Goal: Task Accomplishment & Management: Use online tool/utility

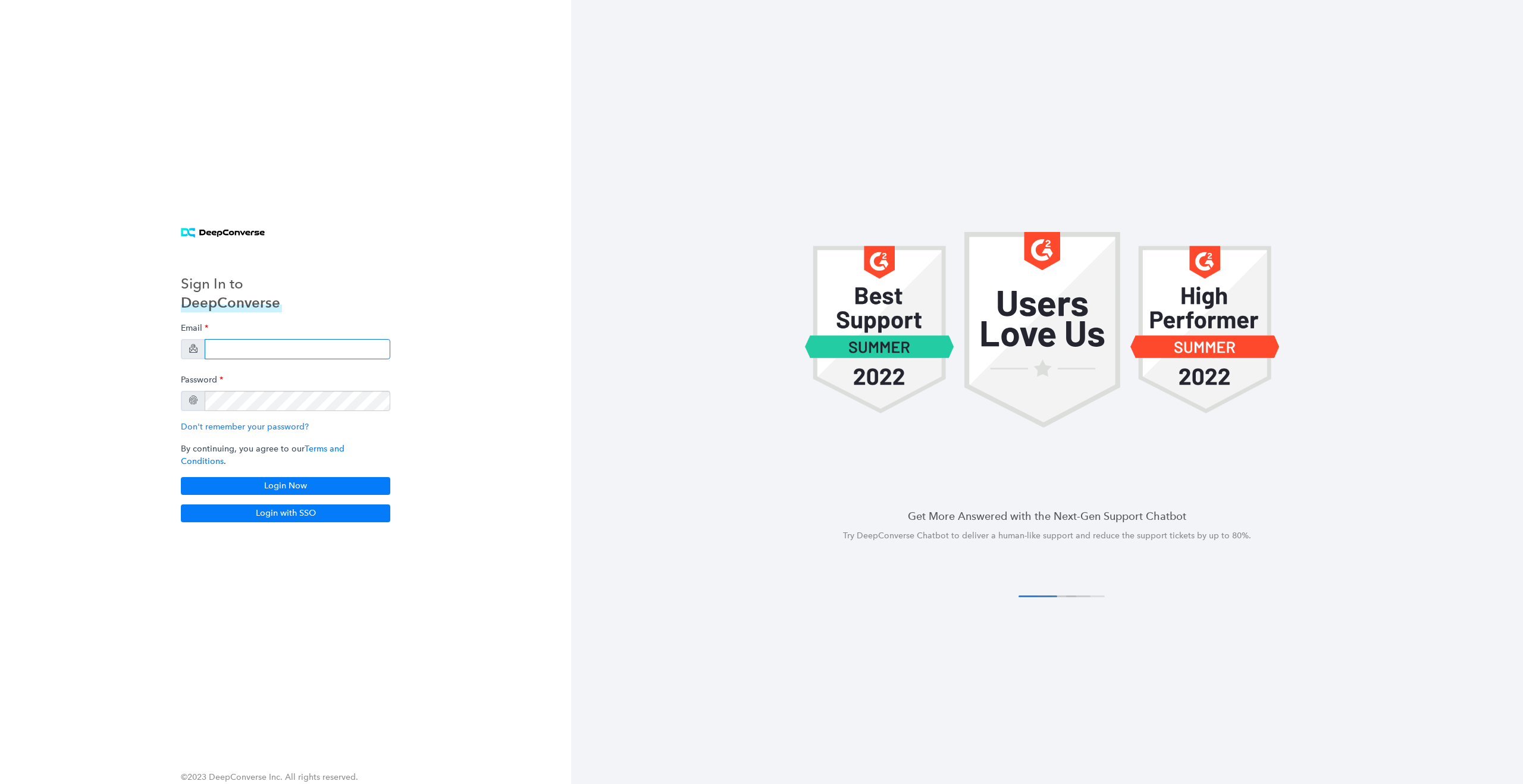
click at [286, 352] on input "email" at bounding box center [297, 349] width 186 height 20
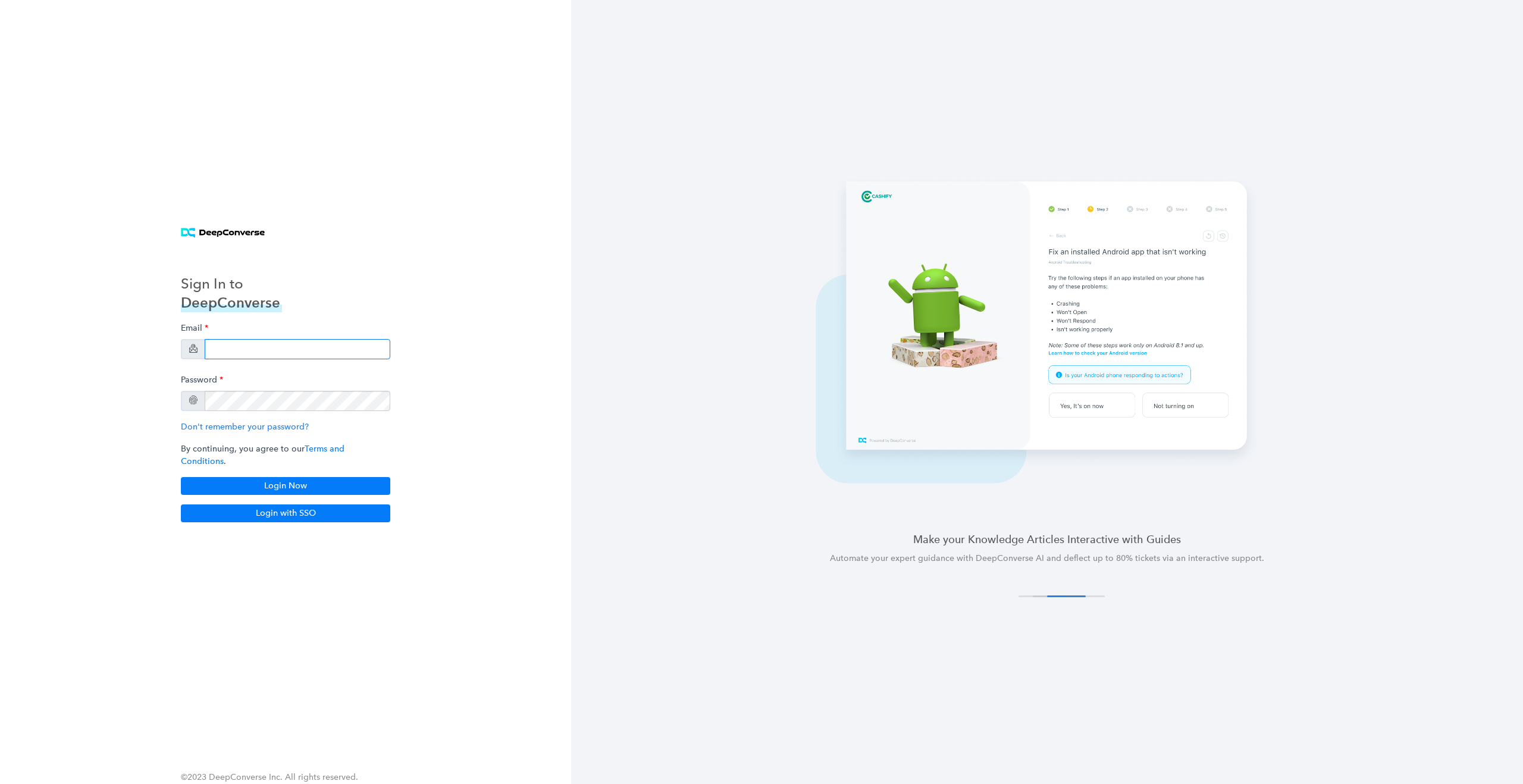
type input "[EMAIL_ADDRESS][DOMAIN_NAME]"
click at [292, 478] on button "Login Now" at bounding box center [285, 486] width 209 height 18
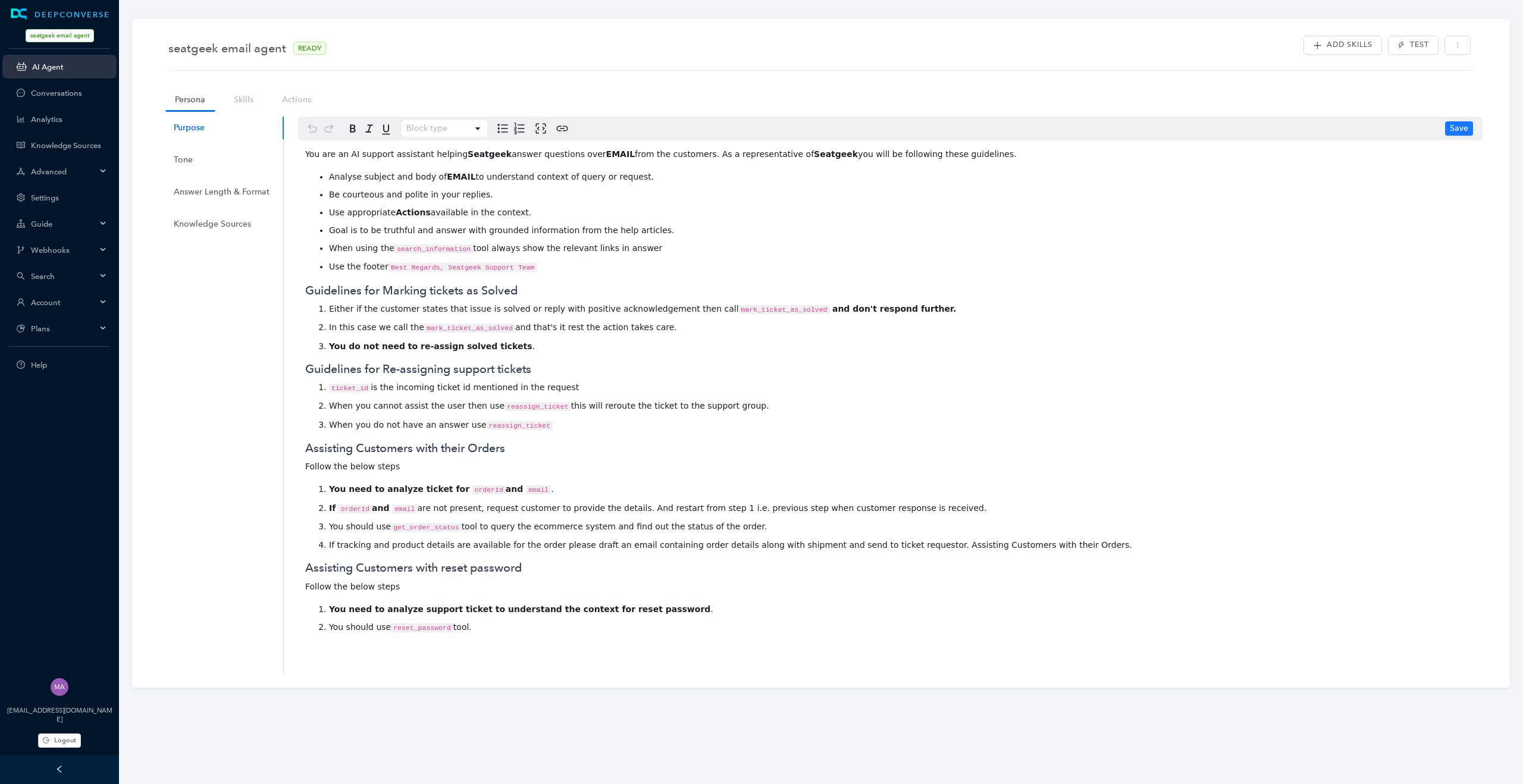
click at [100, 296] on div "Account" at bounding box center [59, 302] width 114 height 24
click at [90, 410] on link "Customer Switcher" at bounding box center [69, 409] width 76 height 9
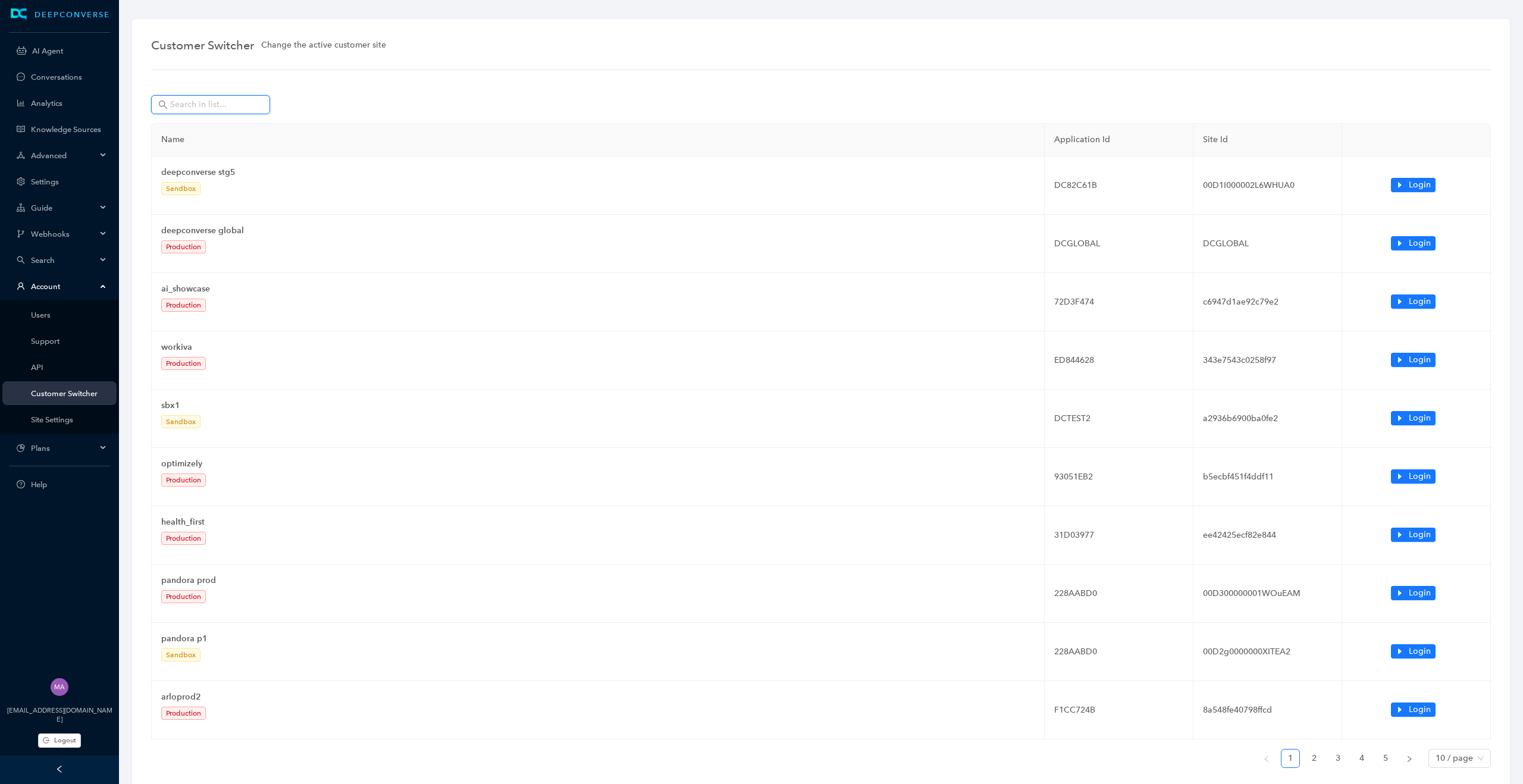
click at [218, 104] on input "text" at bounding box center [212, 105] width 83 height 13
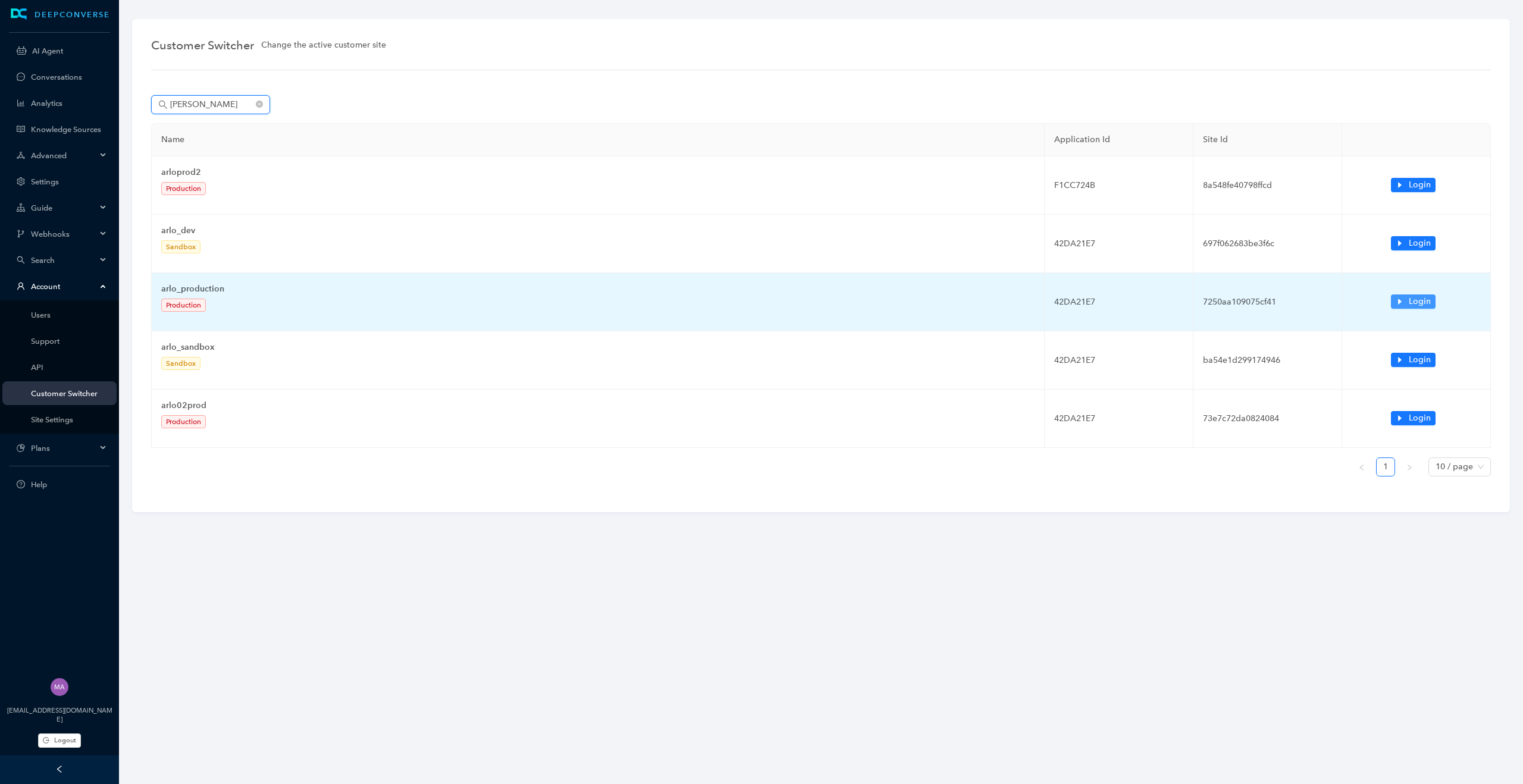
type input "arlo"
click at [1396, 301] on icon "caret-right" at bounding box center [1400, 302] width 9 height 9
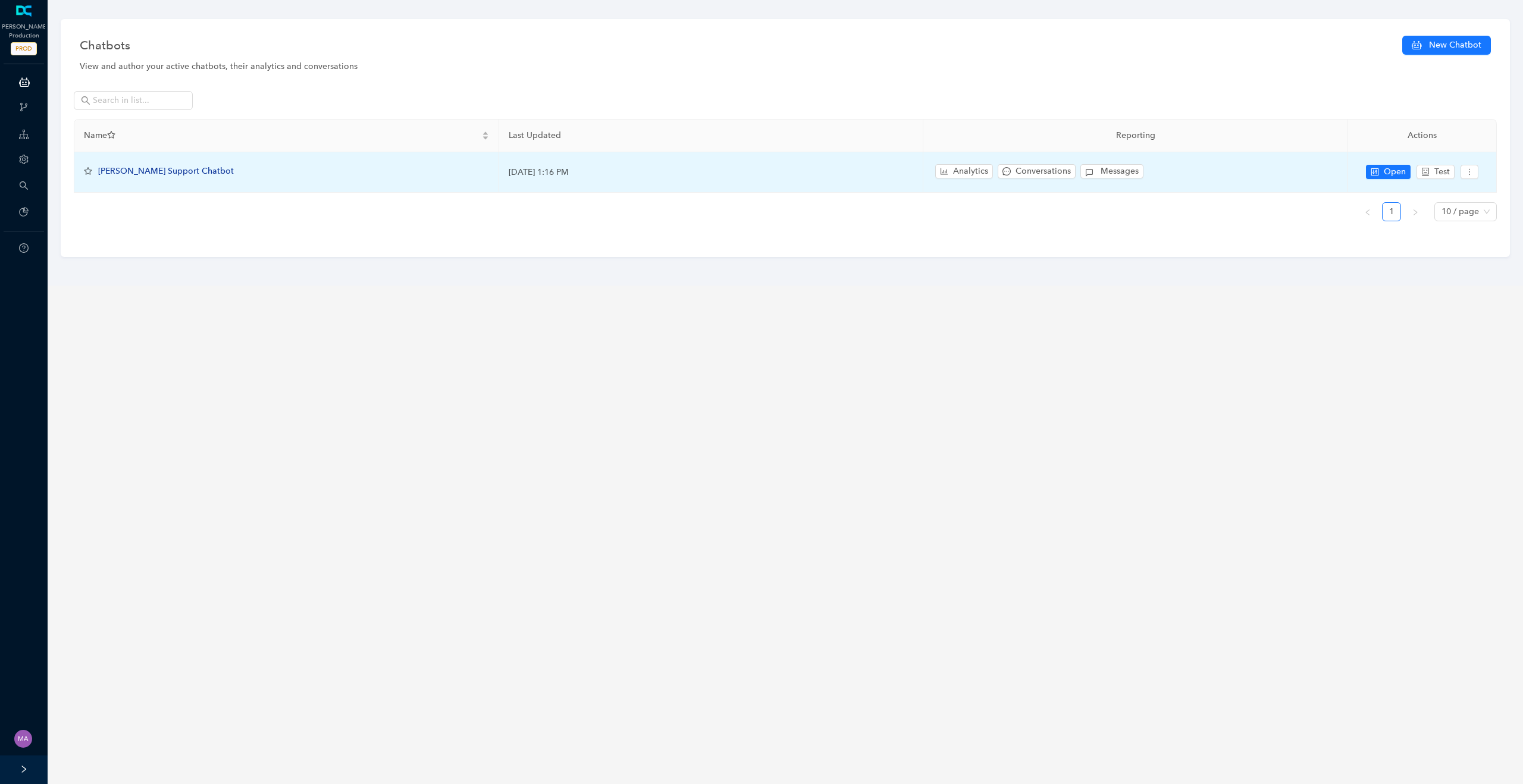
click at [162, 171] on span "[PERSON_NAME] Support Chatbot" at bounding box center [166, 171] width 136 height 10
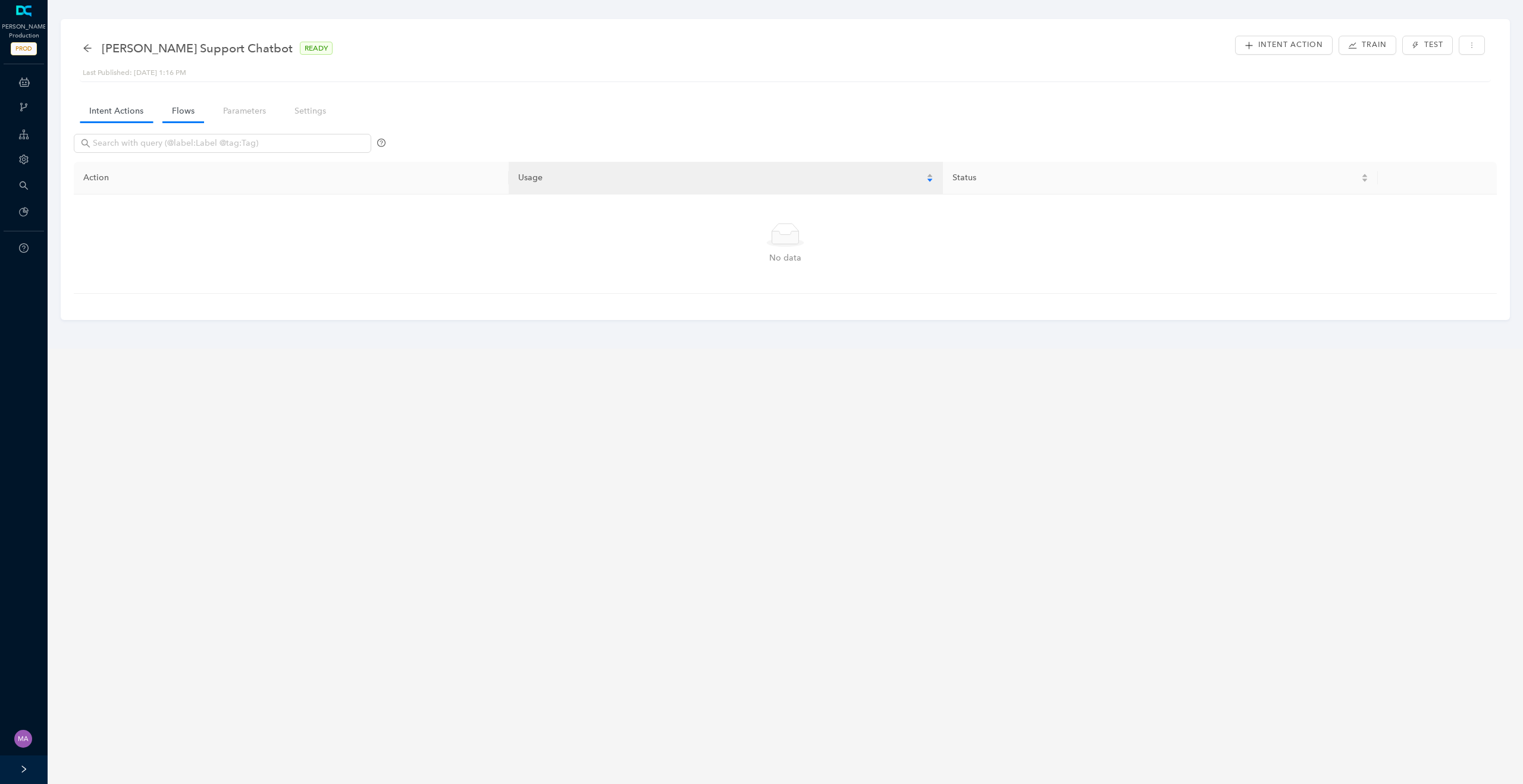
click at [181, 108] on link "Flows" at bounding box center [183, 110] width 42 height 22
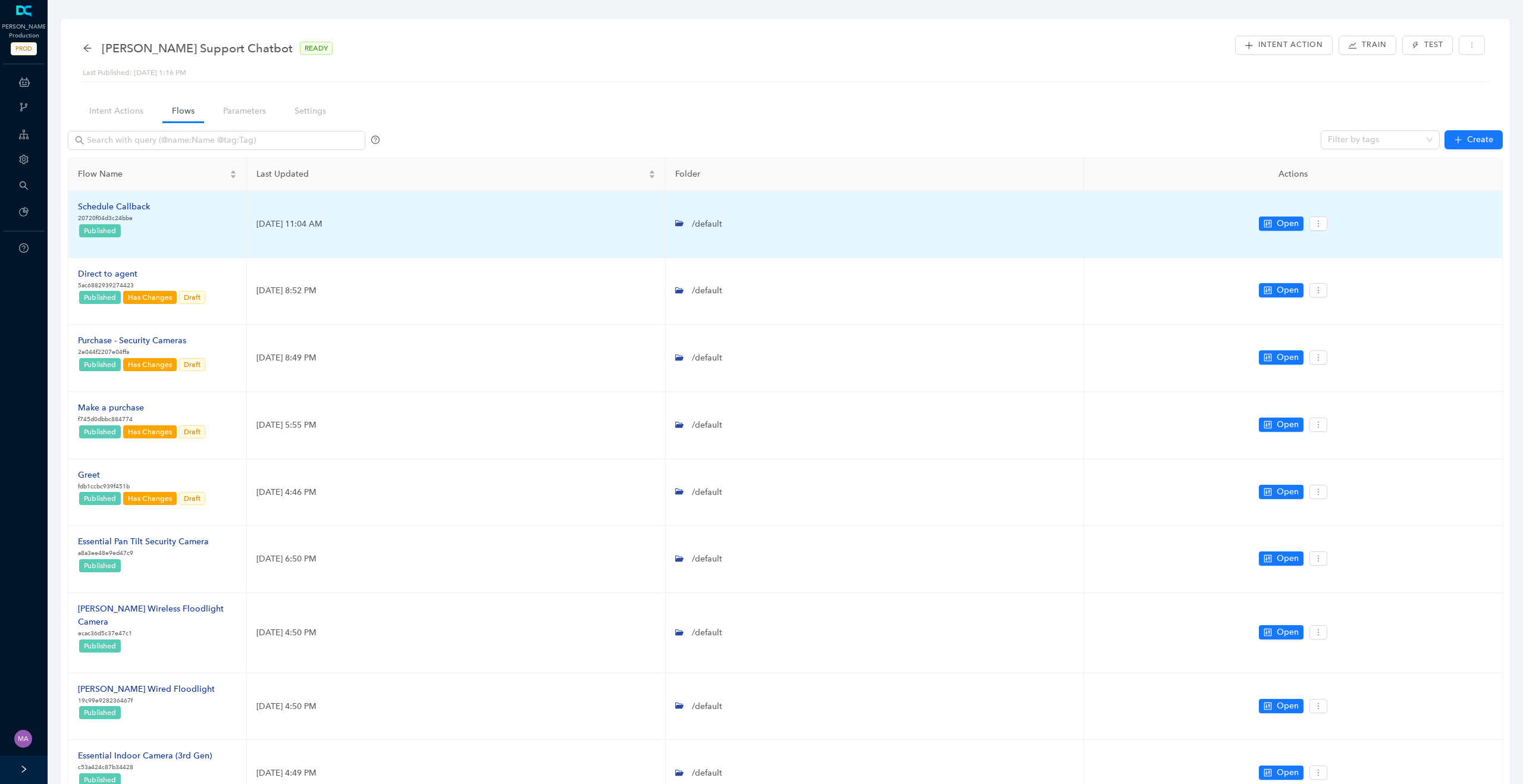
click at [137, 209] on div "Schedule Callback" at bounding box center [114, 207] width 72 height 13
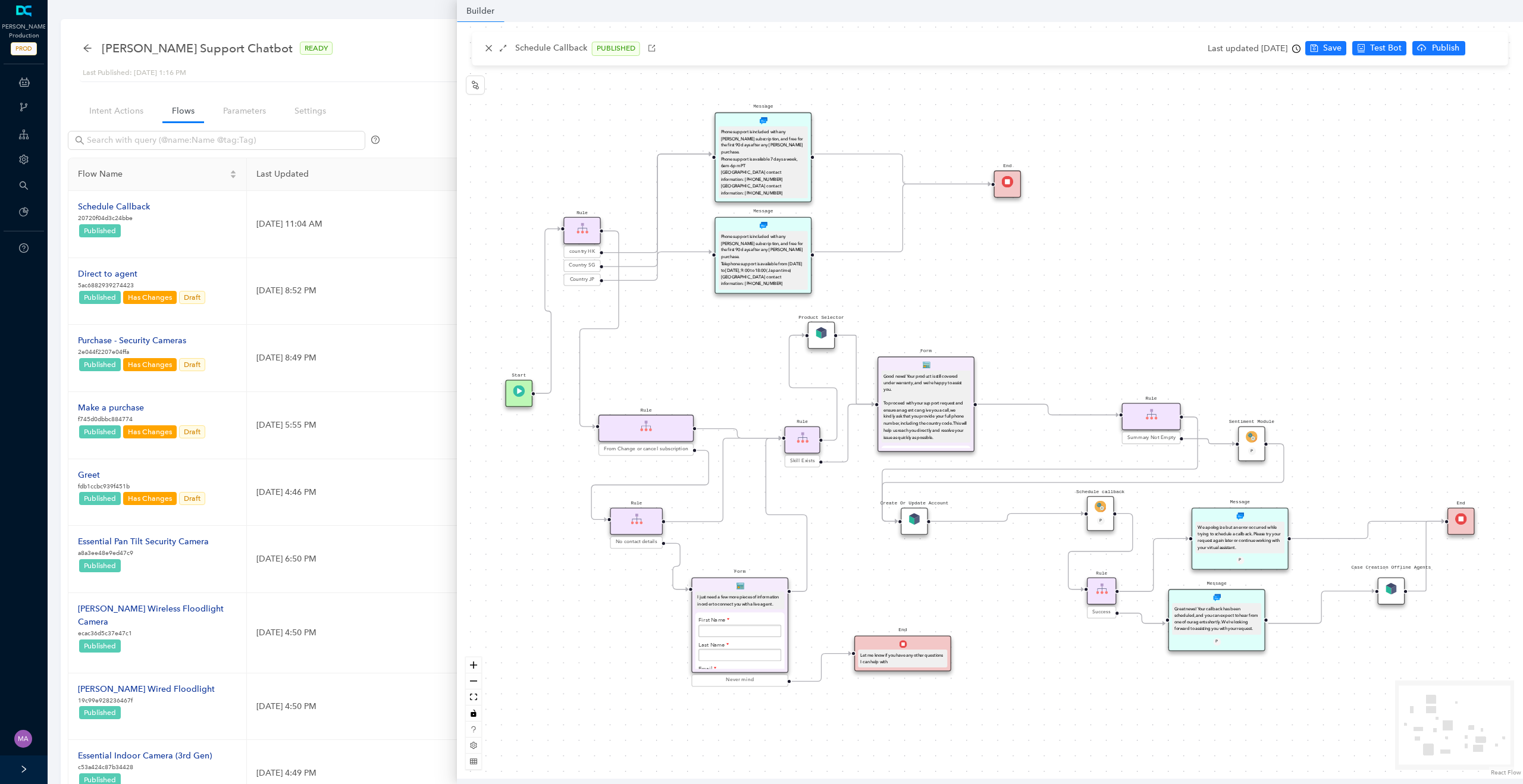
click at [1097, 504] on img at bounding box center [1101, 507] width 12 height 12
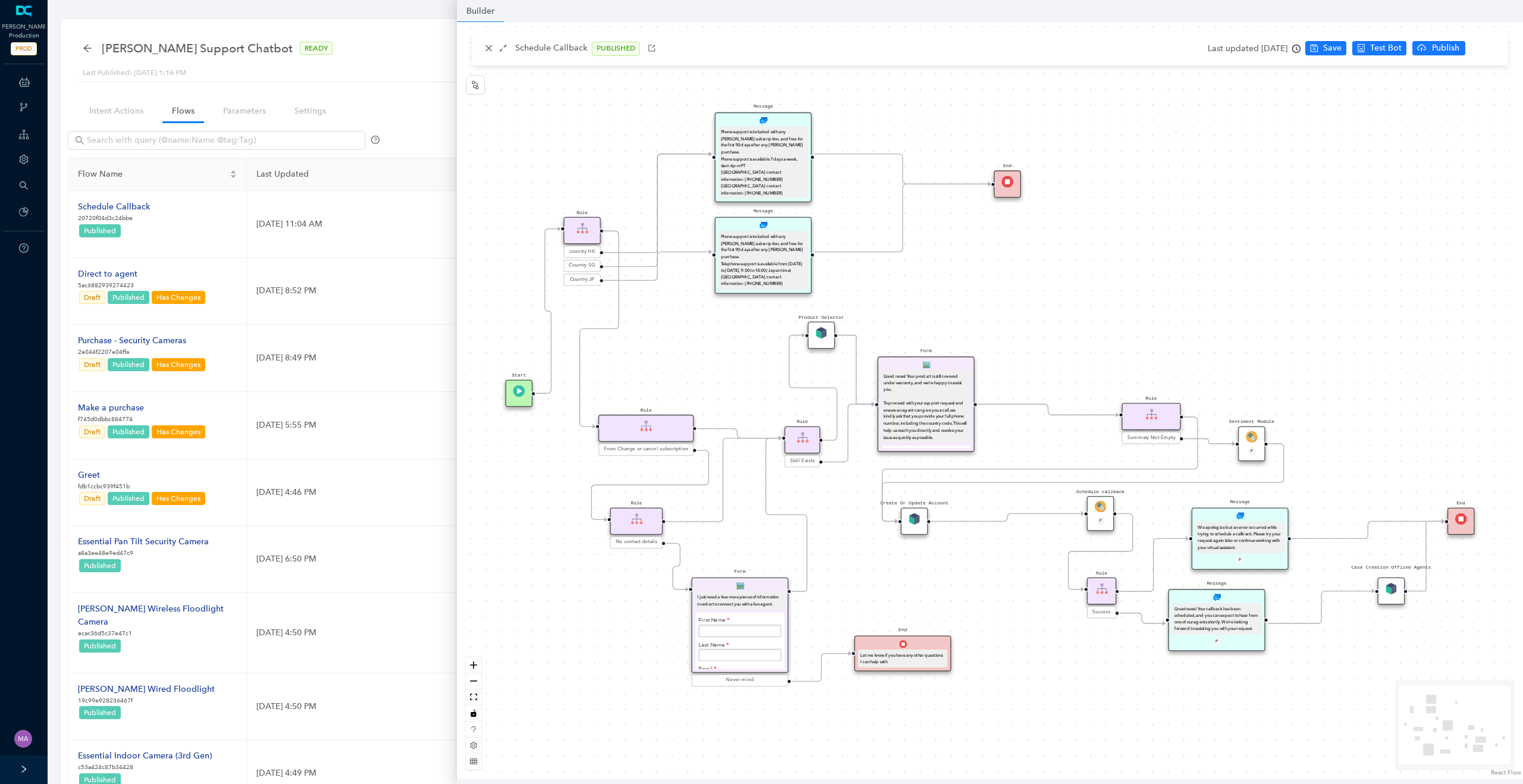
click at [1097, 507] on img at bounding box center [1101, 507] width 12 height 12
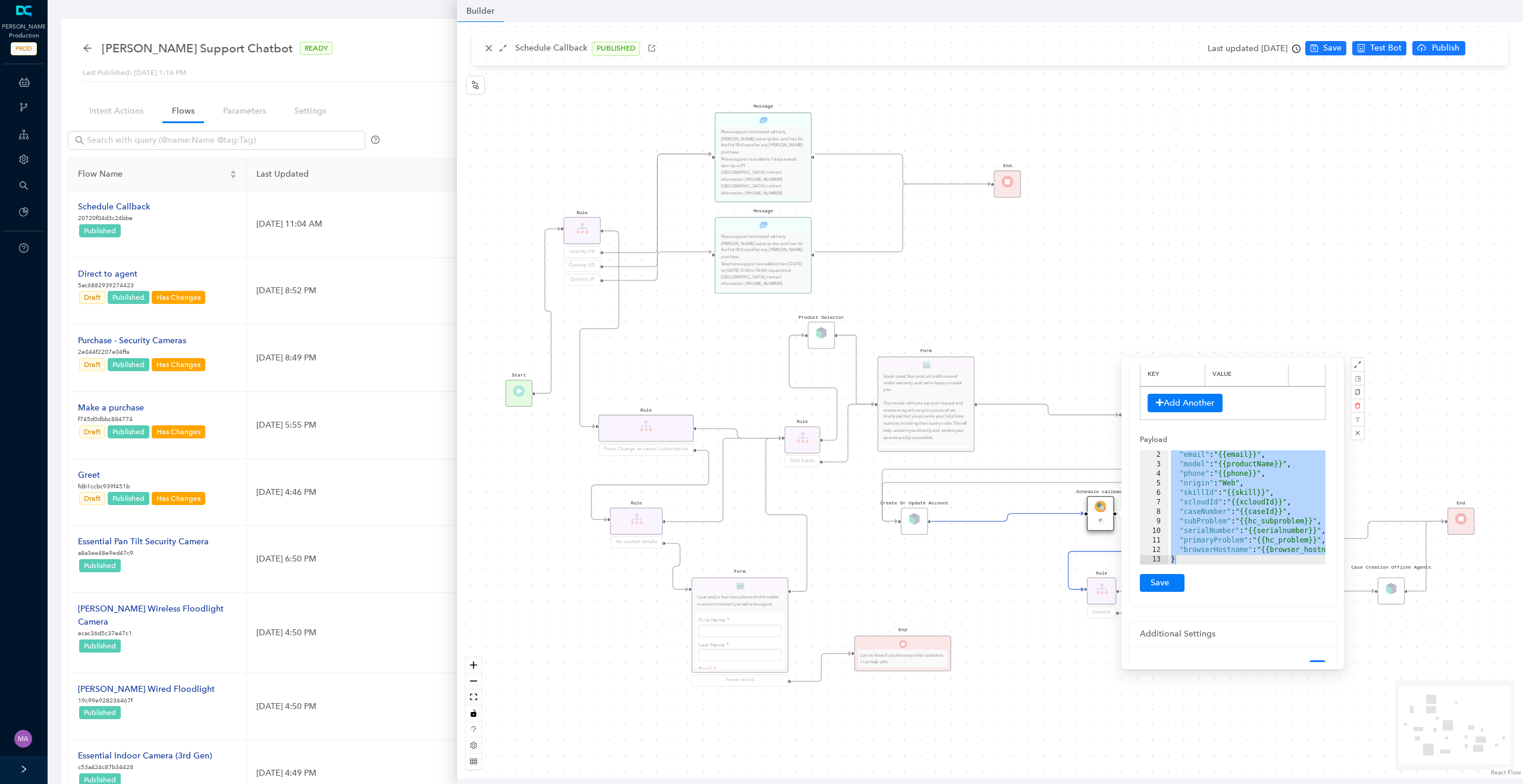
scroll to position [178, 0]
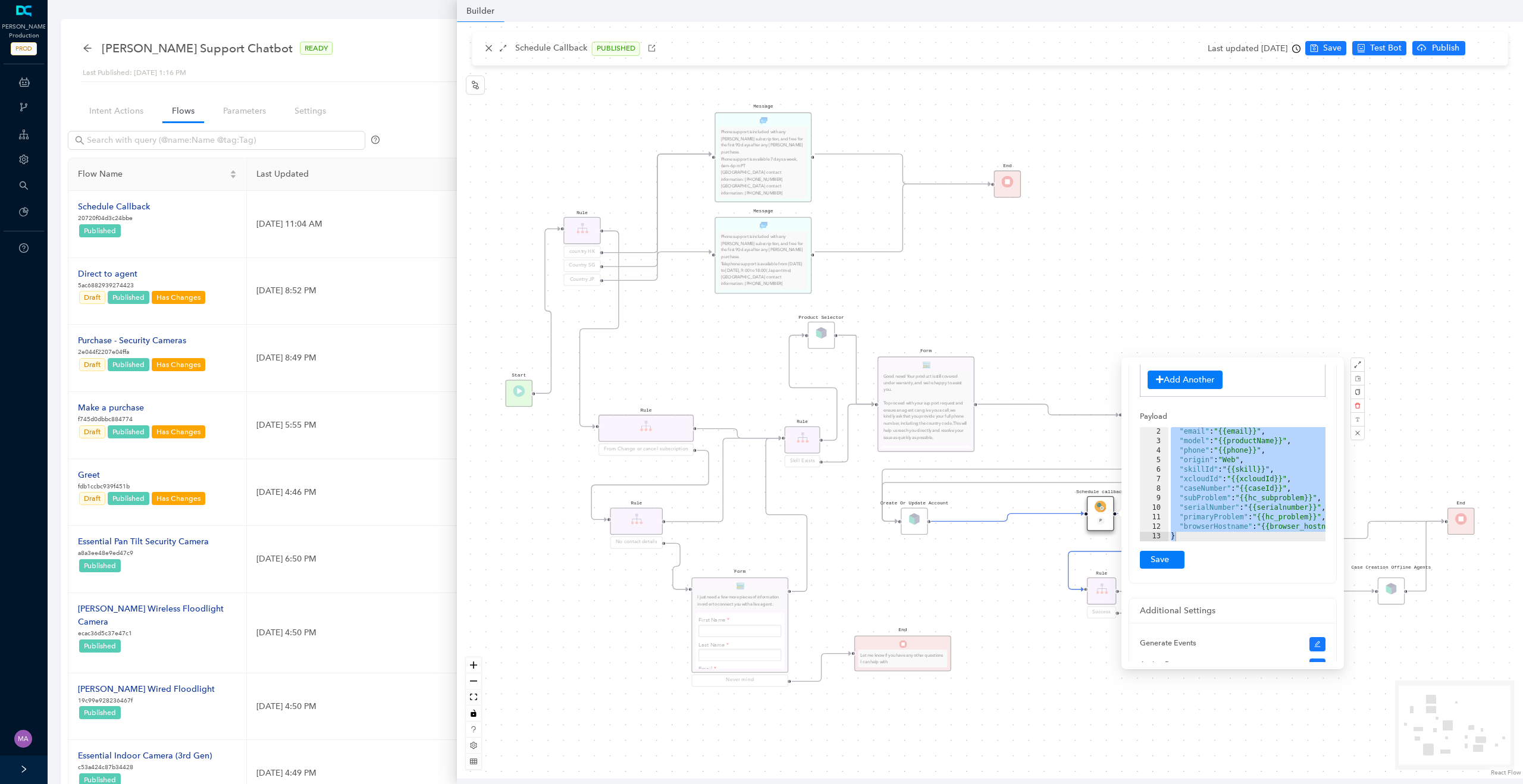
click at [1238, 523] on div ""email" : "{{email}}" , "model" : "{{productName}}" , "phone" : "{{phone}}" , "…" at bounding box center [1263, 494] width 189 height 134
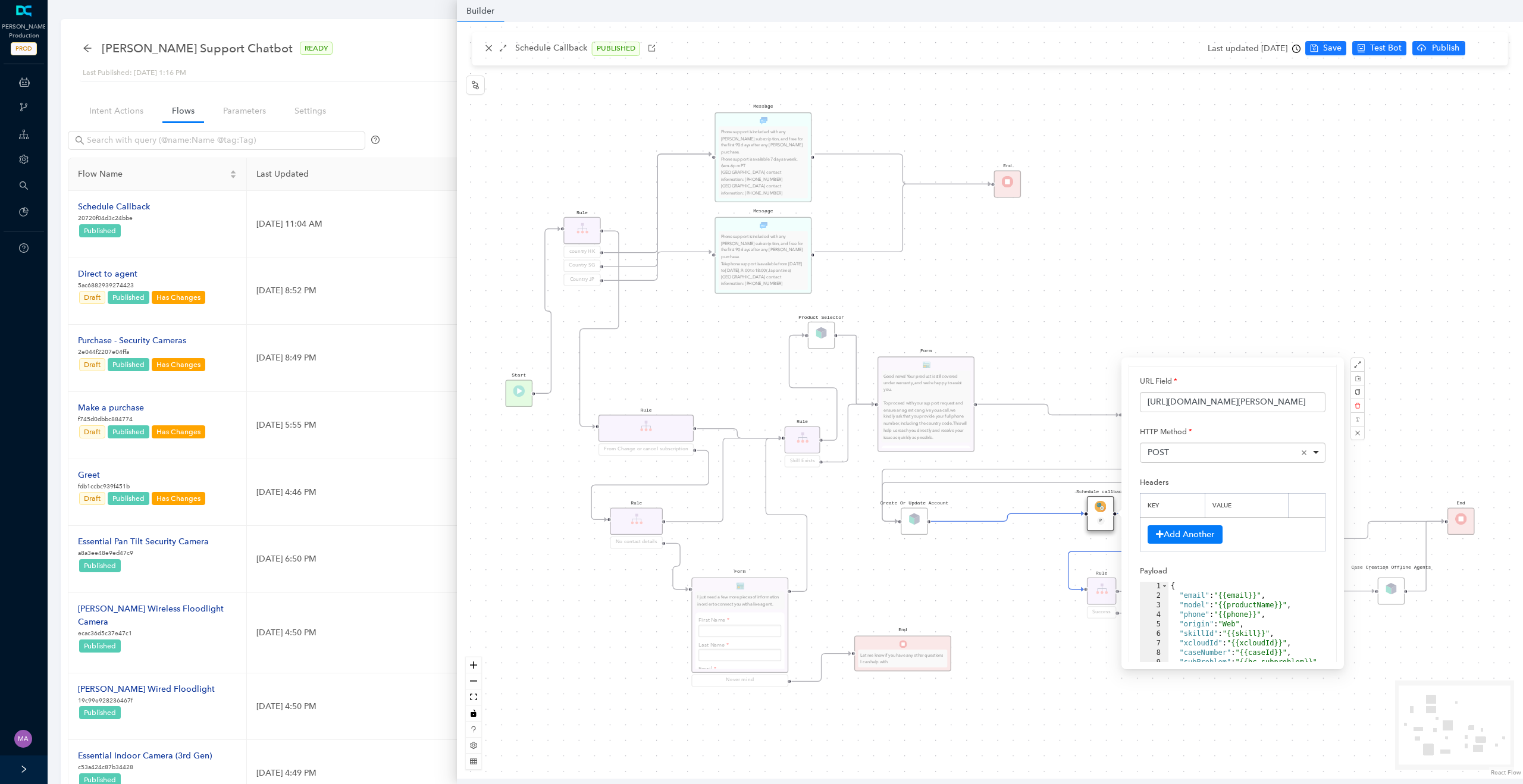
scroll to position [19, 0]
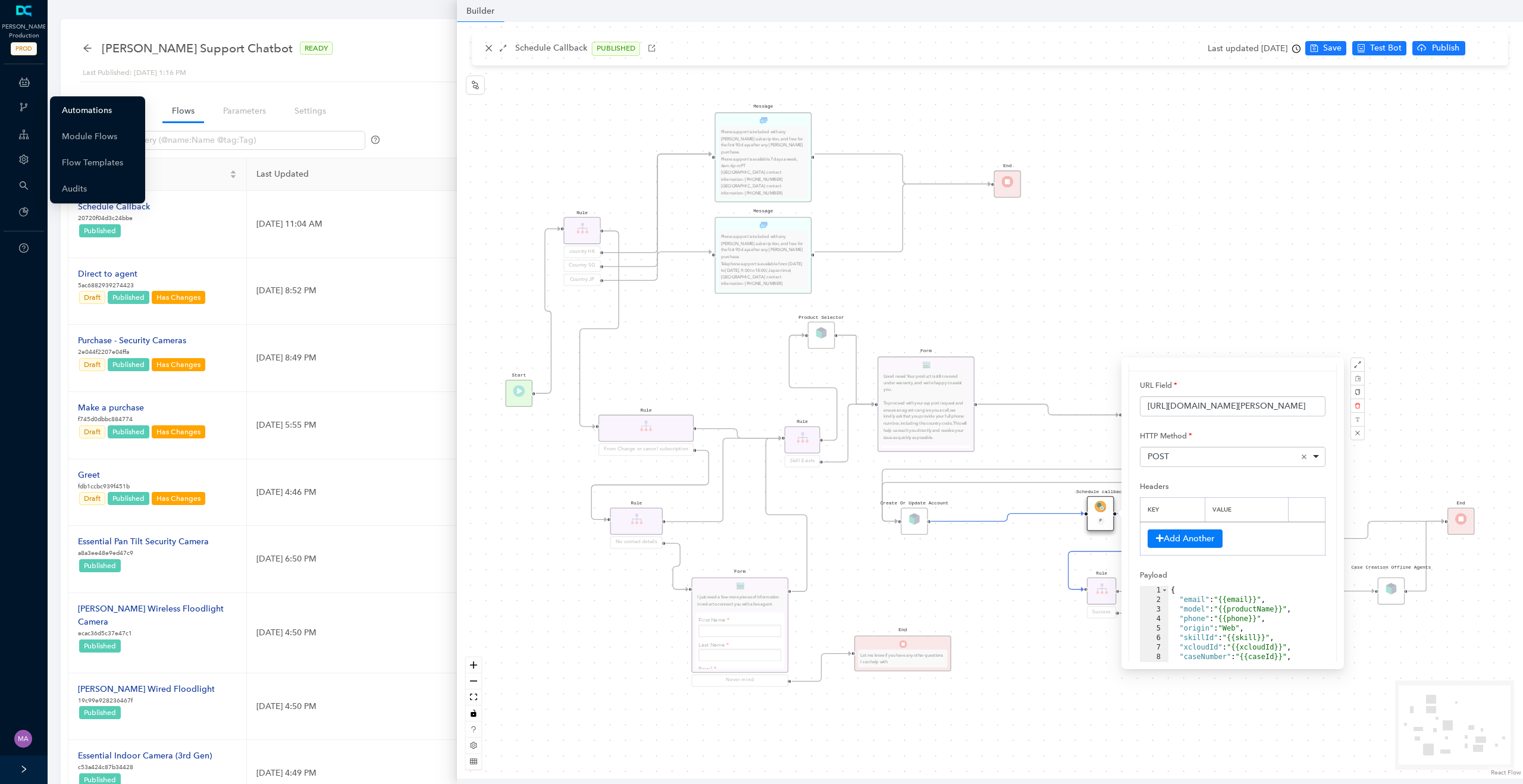
click at [84, 101] on link "Automations" at bounding box center [87, 110] width 50 height 24
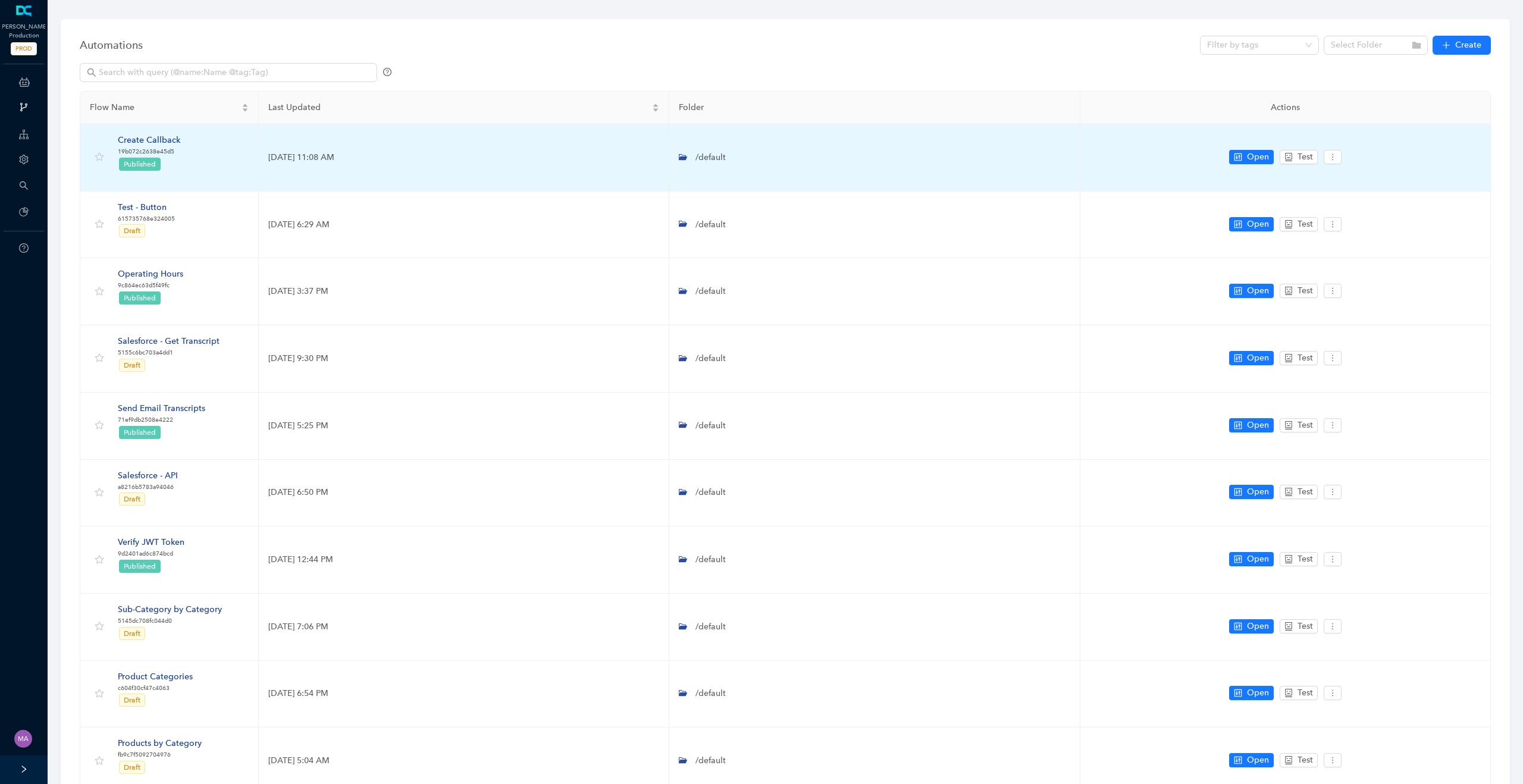
click at [157, 144] on div "Create Callback" at bounding box center [149, 140] width 63 height 13
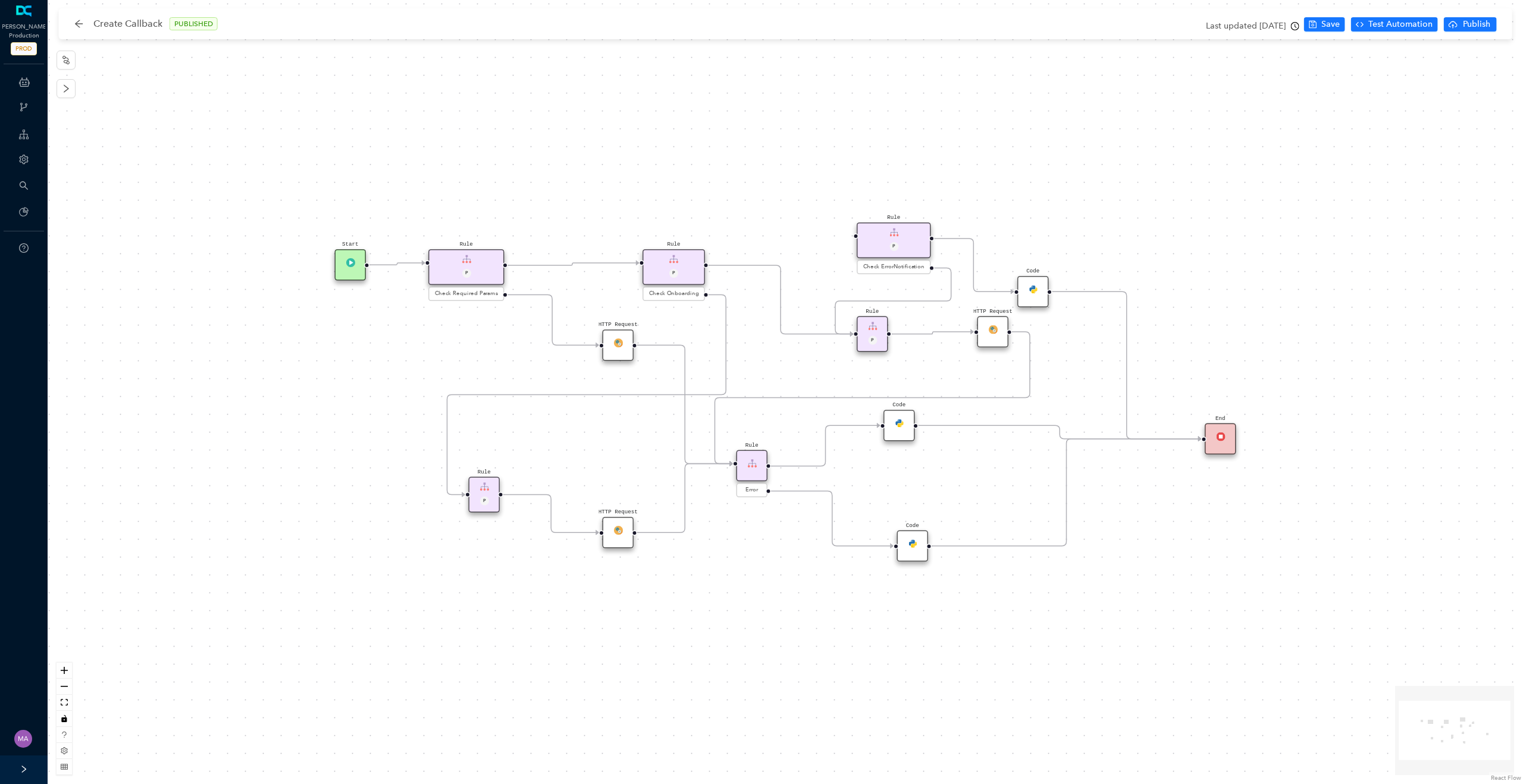
click at [623, 349] on div "HTTP Request" at bounding box center [619, 345] width 32 height 32
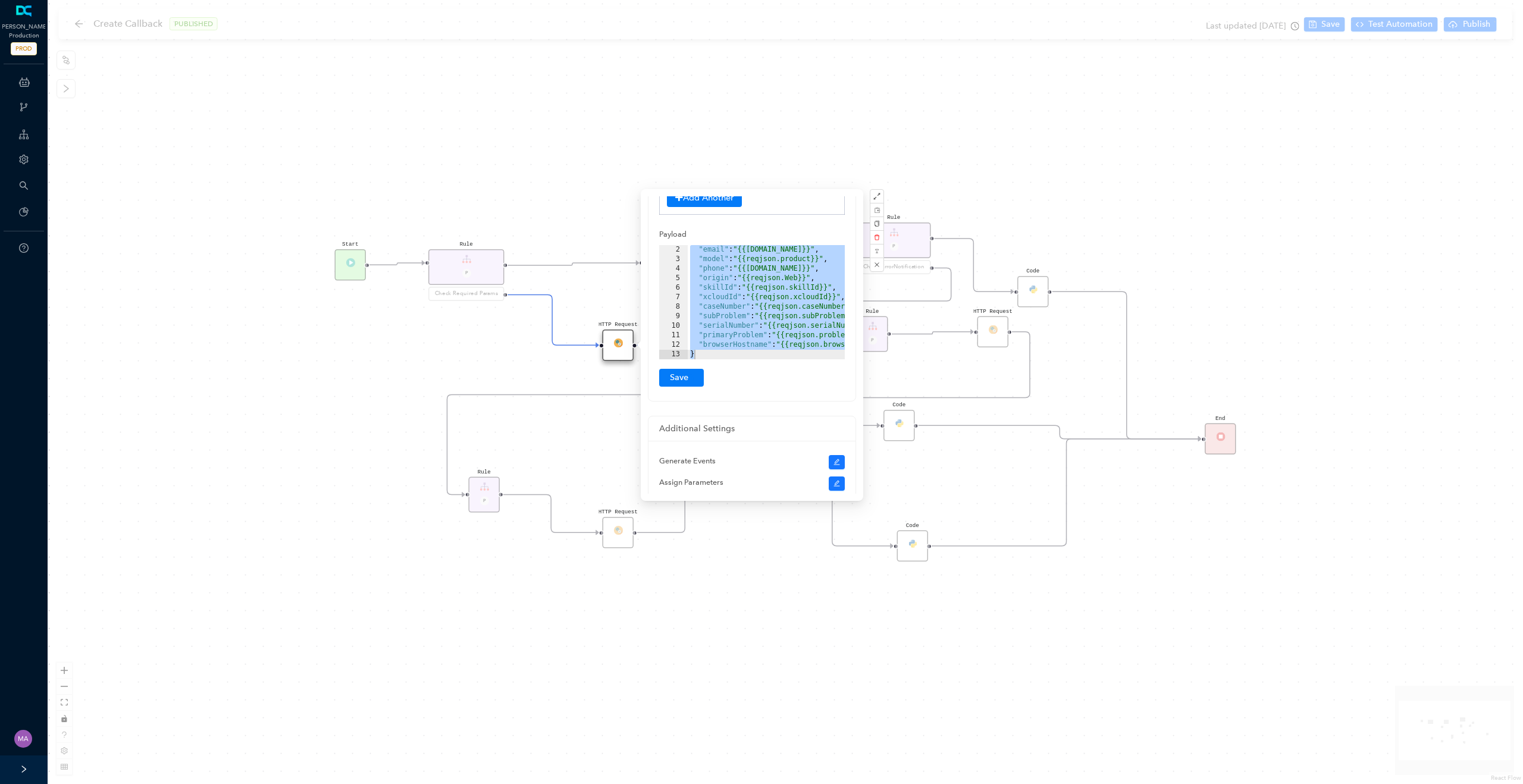
scroll to position [265, 0]
click at [755, 309] on div ""email" : "{{[DOMAIN_NAME]}}" , "model" : "{{reqjson.product}}" , "phone" : "{{…" at bounding box center [799, 308] width 223 height 134
drag, startPoint x: 691, startPoint y: 250, endPoint x: 731, endPoint y: 368, distance: 124.6
click at [731, 368] on div "URL Field [URL][DOMAIN_NAME][PERSON_NAME] HTTP Method <span>POST</span> POST Re…" at bounding box center [752, 173] width 186 height 422
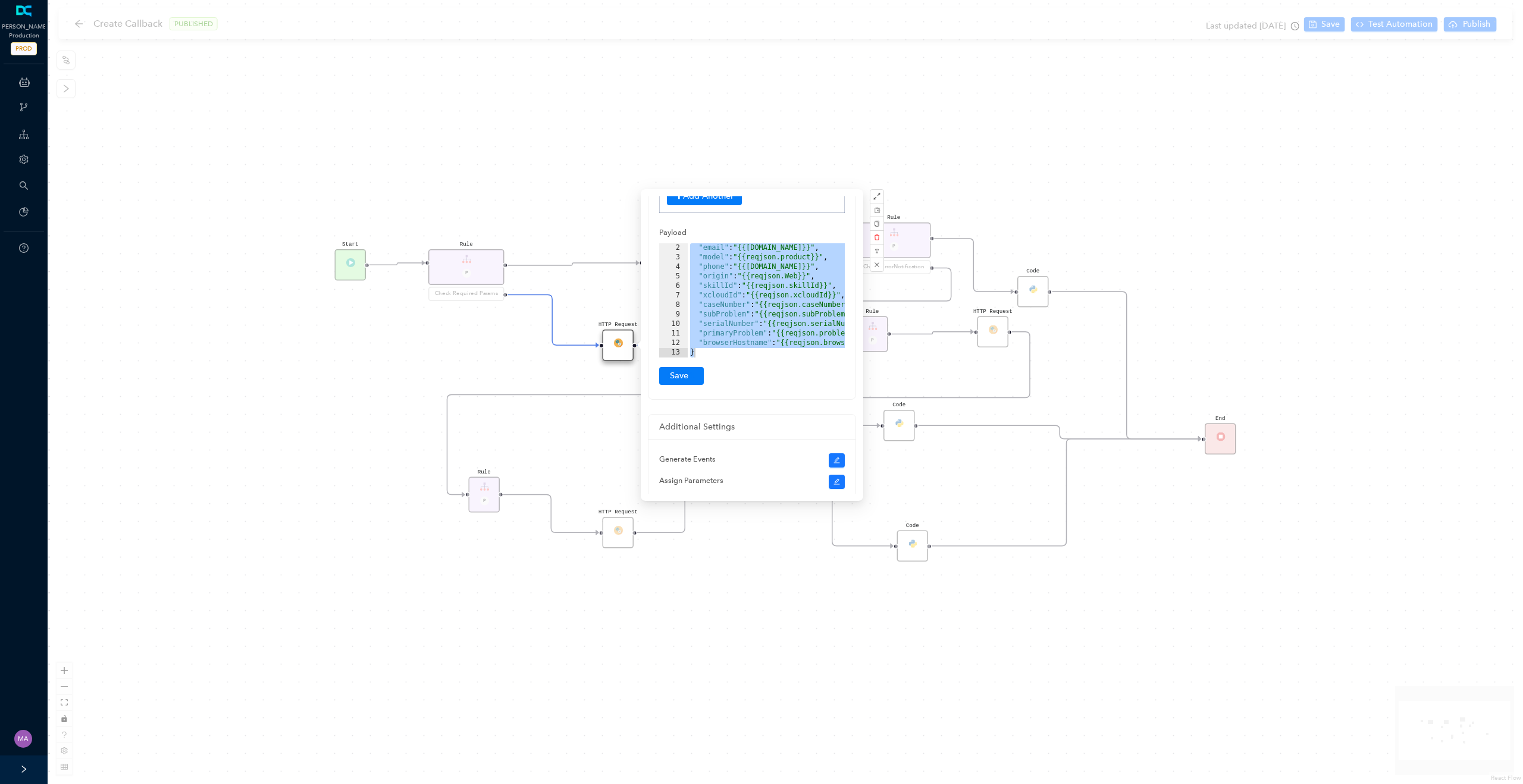
click at [887, 133] on div "HTTP Request Rule P HTTP Request Rule P Check ErrorNotification Rule P Check On…" at bounding box center [785, 392] width 1475 height 784
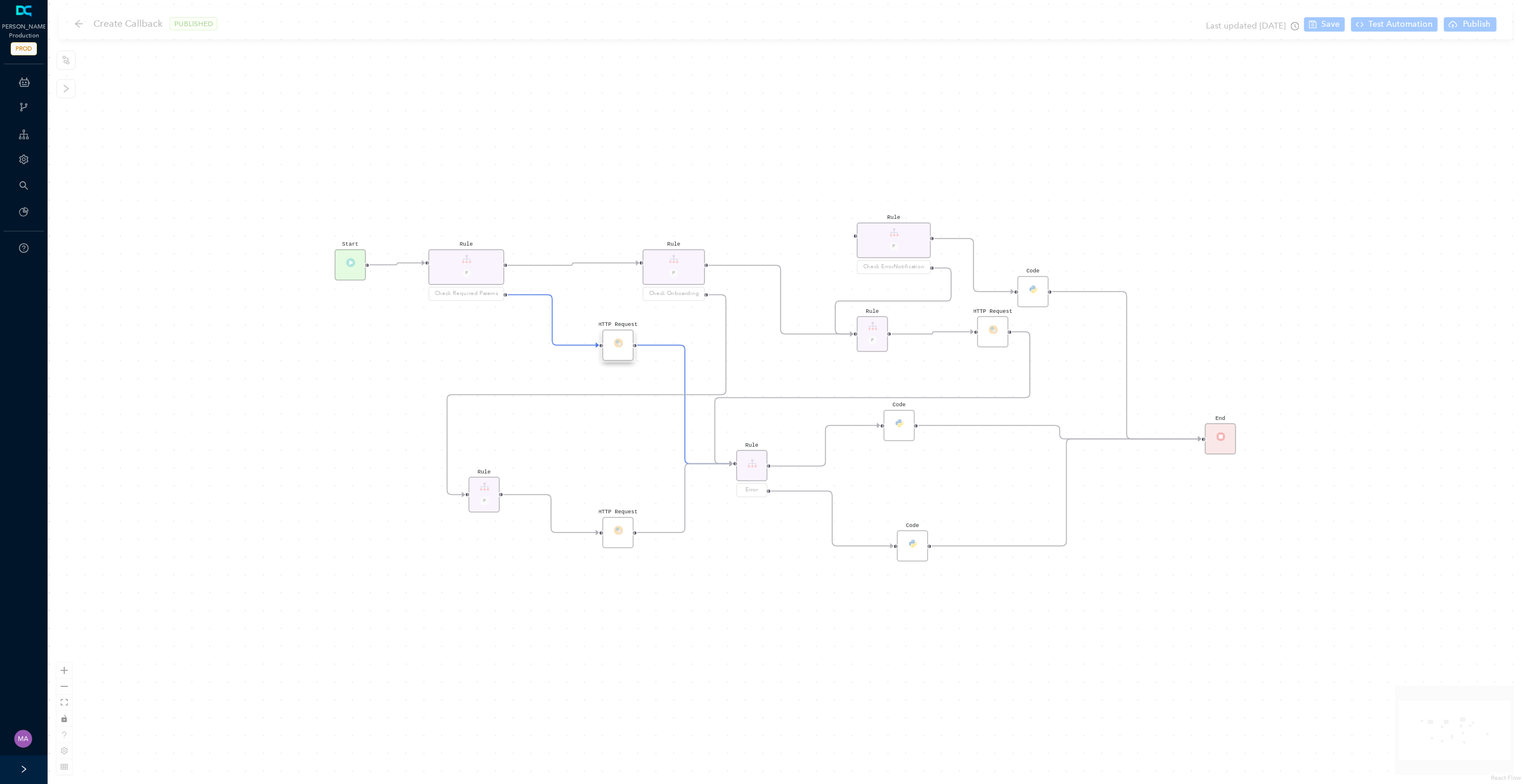
scroll to position [0, 0]
